Goal: Task Accomplishment & Management: Complete application form

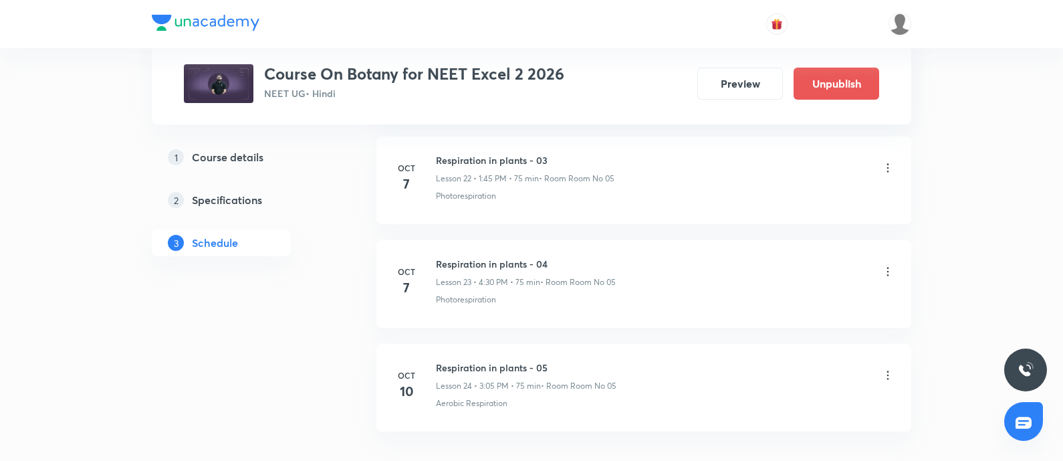
scroll to position [3091, 0]
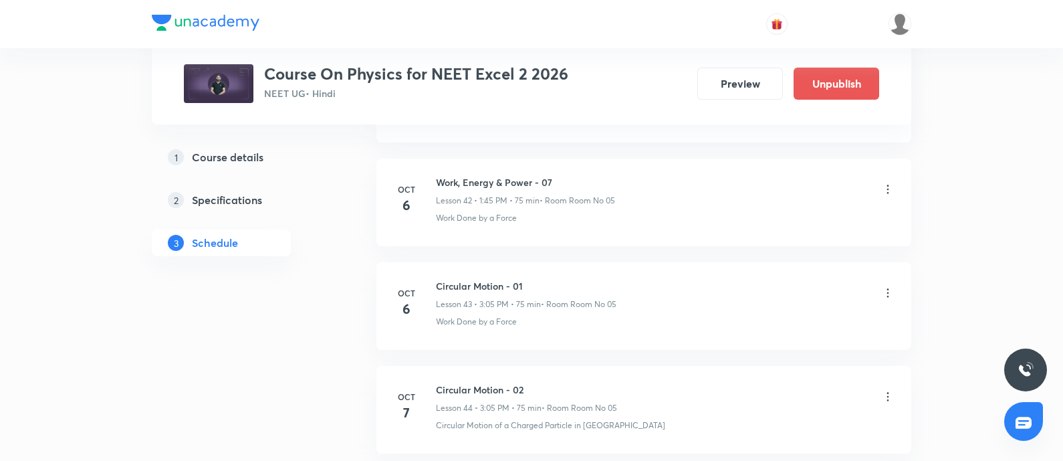
scroll to position [5470, 0]
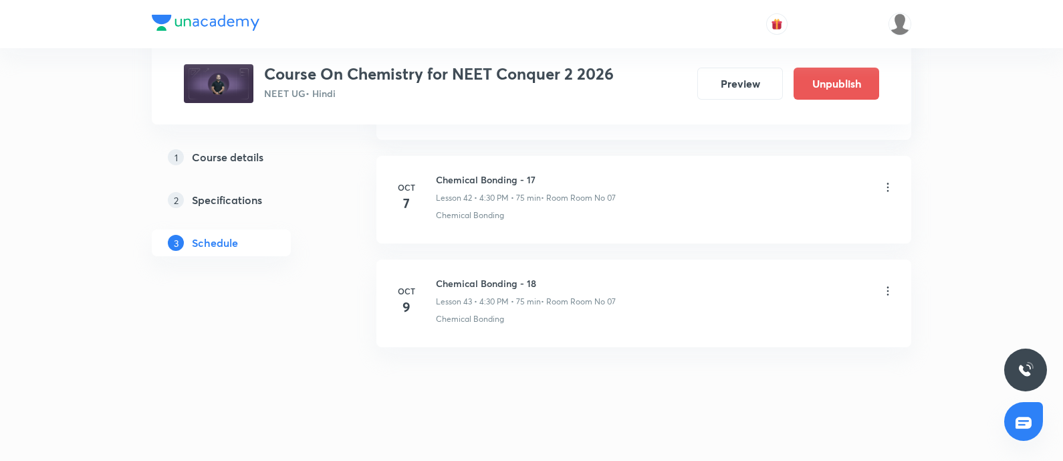
click at [436, 276] on h6 "Chemical Bonding - 18" at bounding box center [526, 283] width 180 height 14
copy h6 "Chemical Bonding - 18"
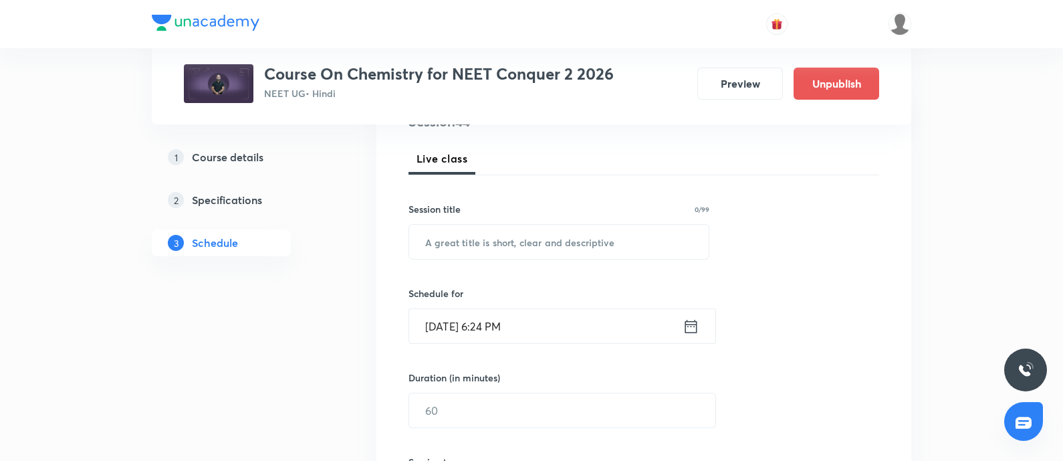
scroll to position [178, 0]
click at [482, 248] on input "text" at bounding box center [559, 241] width 300 height 34
paste input "Chemical Bonding - 18"
type input "Chemical Bonding - 19"
click at [558, 318] on input "Oct 8, 2025, 6:24 PM" at bounding box center [545, 325] width 273 height 34
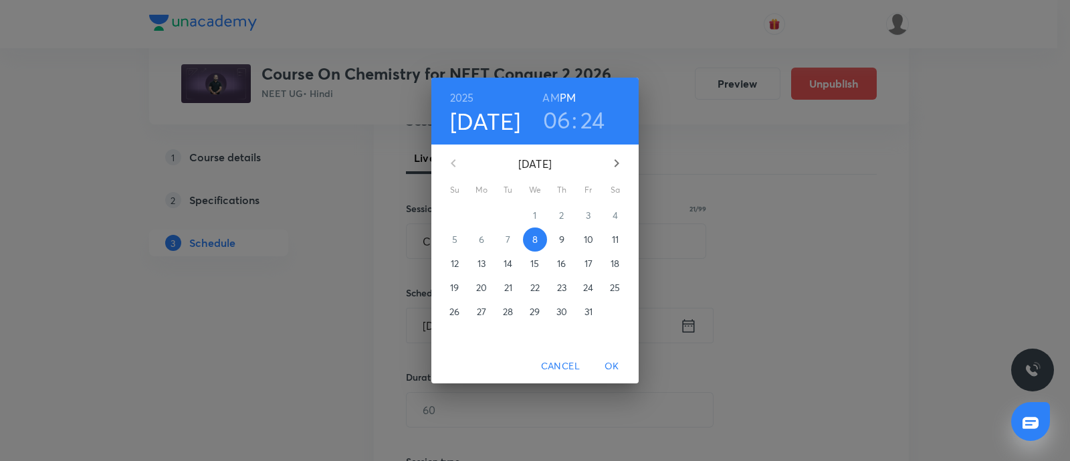
click at [590, 235] on p "10" at bounding box center [588, 239] width 9 height 13
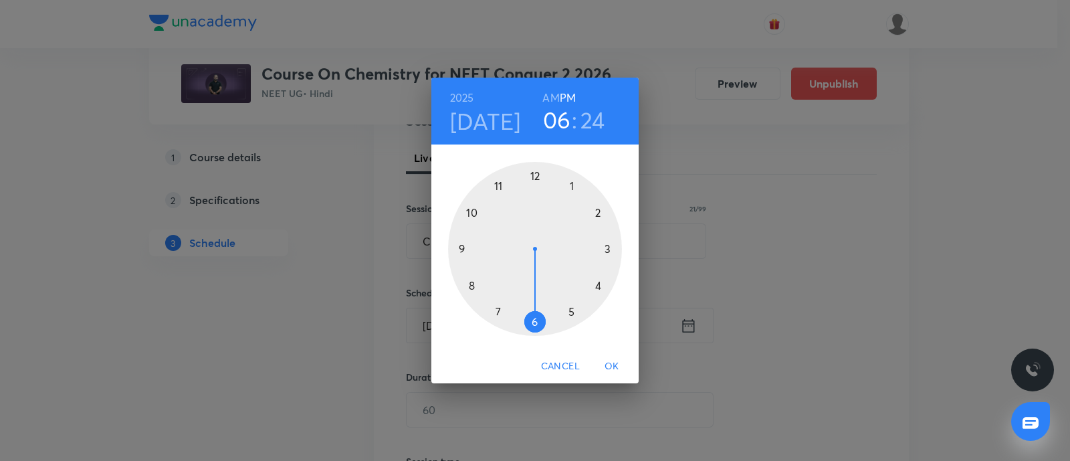
click at [570, 190] on div at bounding box center [535, 249] width 174 height 174
click at [467, 249] on div at bounding box center [535, 249] width 174 height 174
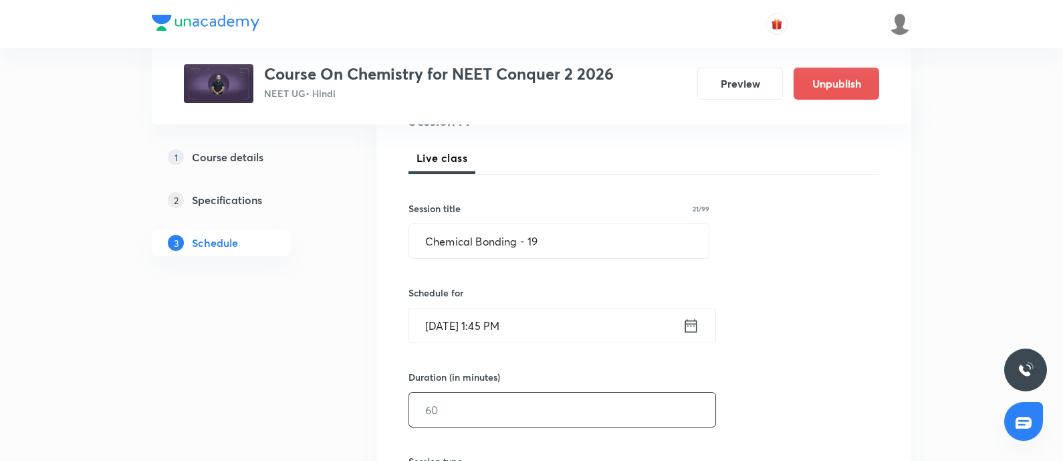
click at [452, 396] on input "text" at bounding box center [562, 409] width 306 height 34
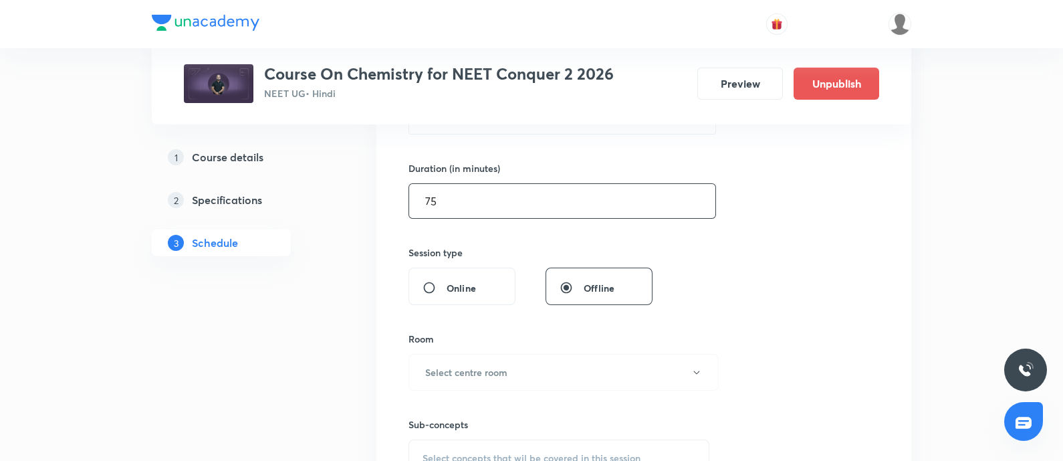
scroll to position [387, 0]
type input "75"
click at [477, 360] on button "Select centre room" at bounding box center [563, 371] width 310 height 37
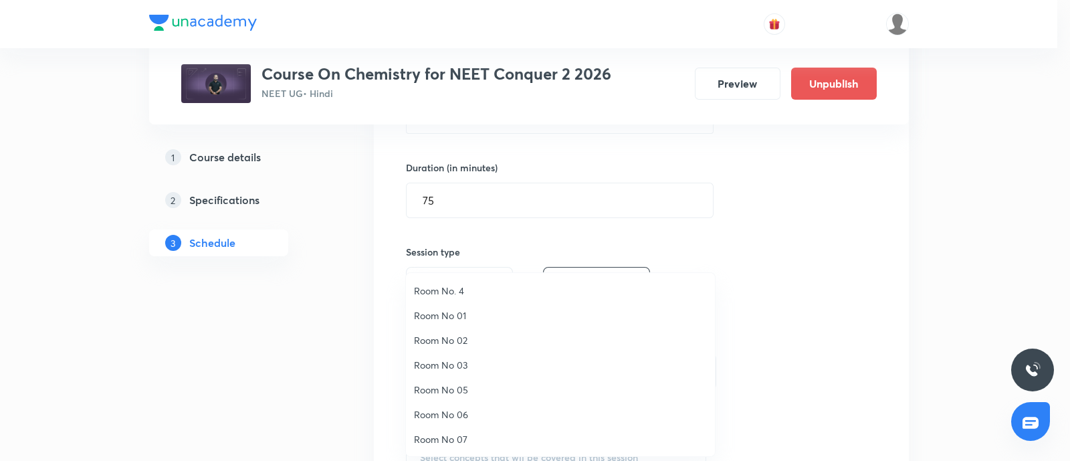
click at [458, 433] on span "Room No 07" at bounding box center [560, 439] width 293 height 14
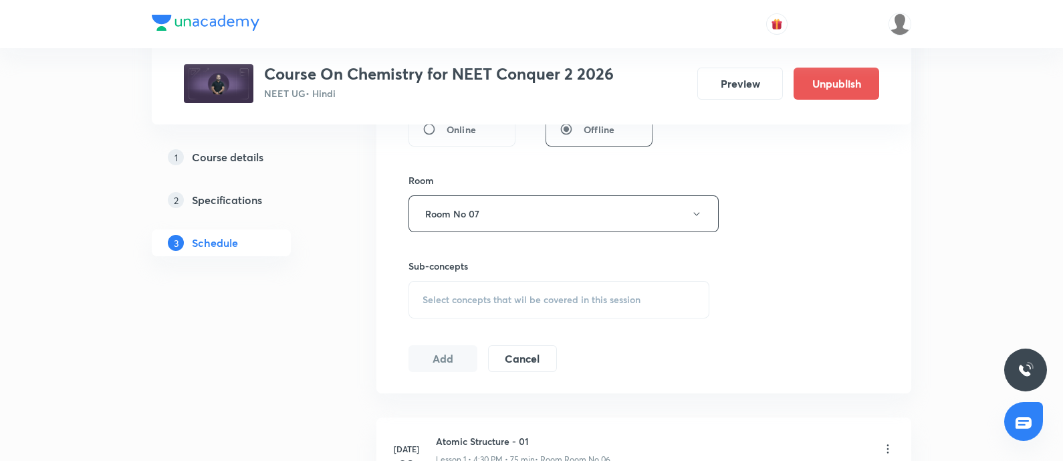
scroll to position [546, 0]
click at [501, 298] on span "Select concepts that wil be covered in this session" at bounding box center [532, 299] width 218 height 11
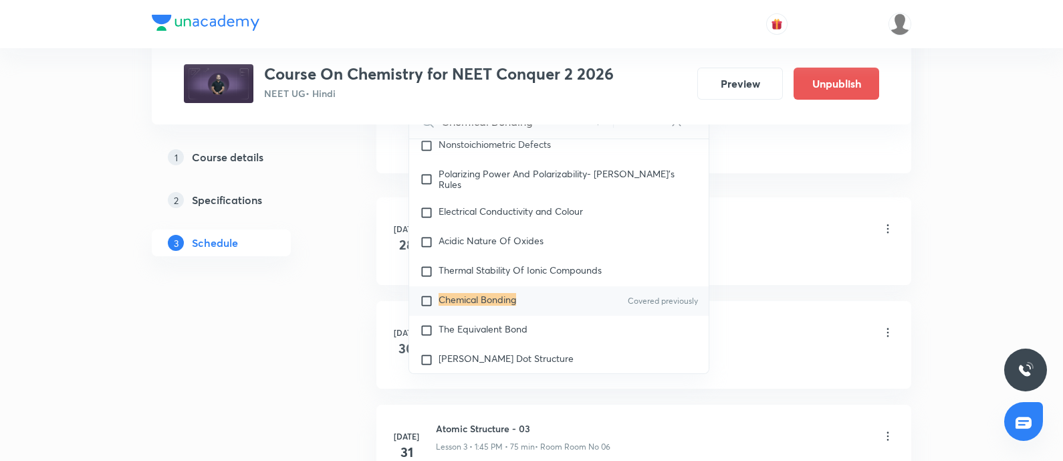
scroll to position [6222, 0]
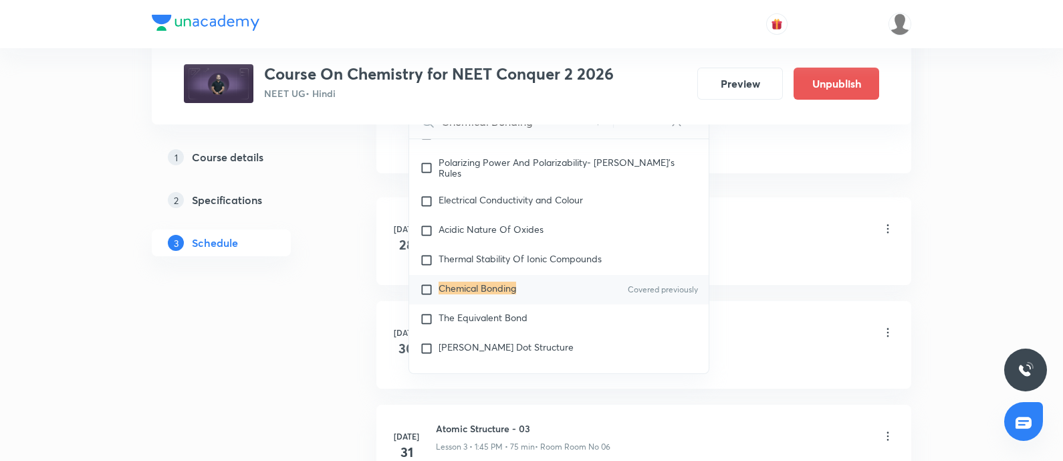
type input "Chemical Bonding"
click at [424, 296] on input "checkbox" at bounding box center [429, 289] width 19 height 13
checkbox input "true"
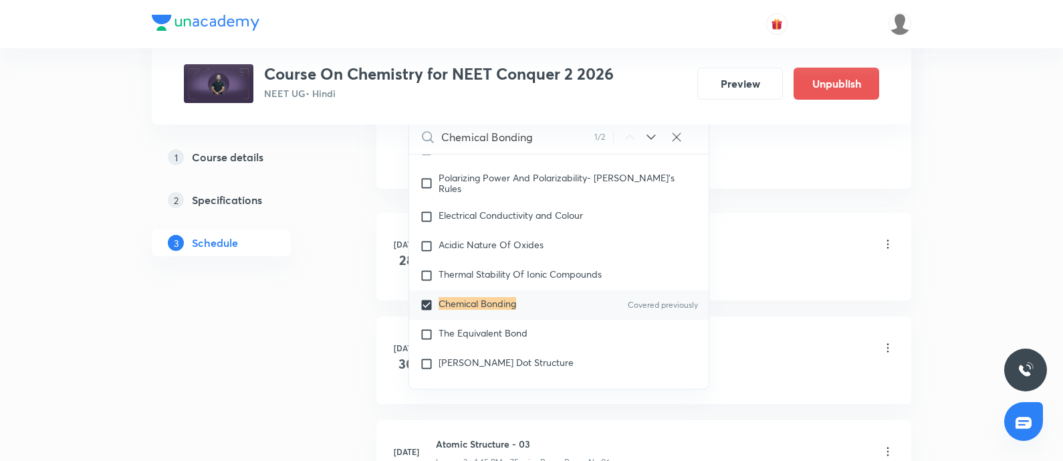
click at [811, 233] on div "Atomic Structure - 01 Lesson 1 • 4:30 PM • 75 min • Room Room No 06" at bounding box center [665, 244] width 459 height 31
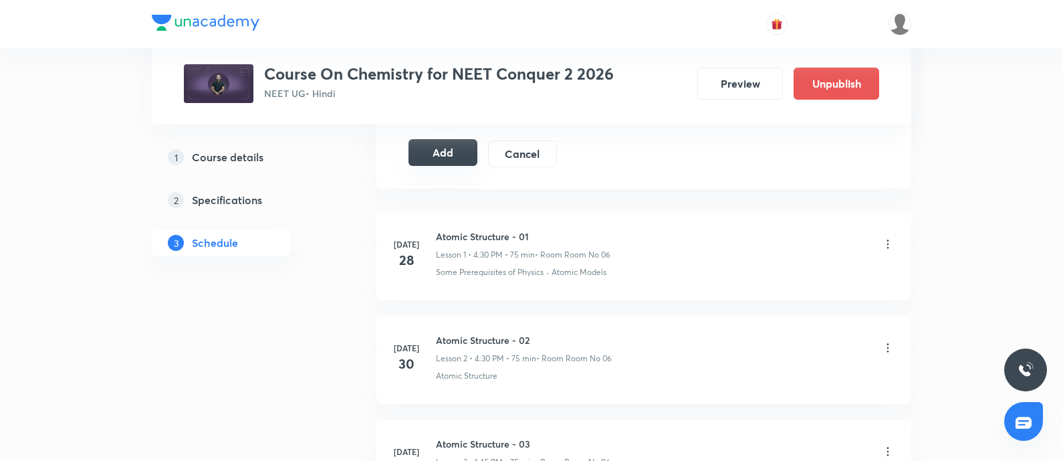
click at [453, 154] on button "Add" at bounding box center [442, 152] width 69 height 27
